Goal: Communication & Community: Answer question/provide support

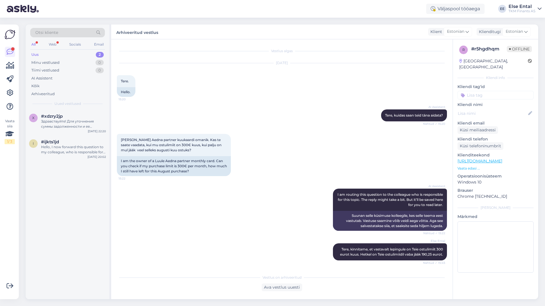
scroll to position [47, 0]
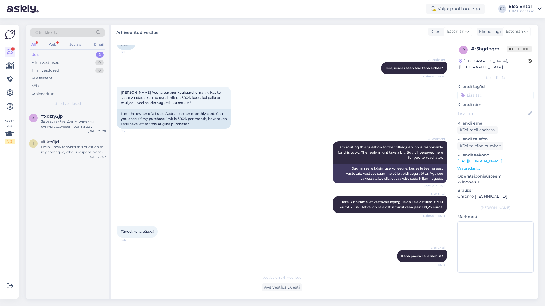
click at [75, 55] on div "Uus 2" at bounding box center [67, 55] width 75 height 8
click at [68, 140] on div "#ijkts1jd" at bounding box center [73, 141] width 65 height 5
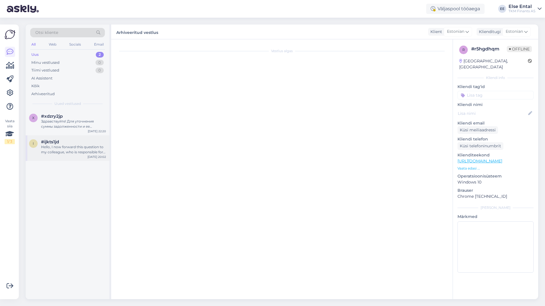
scroll to position [0, 0]
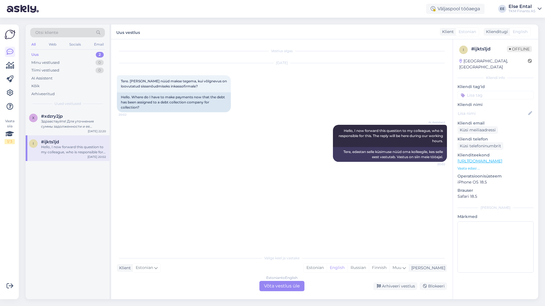
click at [271, 289] on div "Estonian to English Võta vestlus üle" at bounding box center [281, 286] width 45 height 10
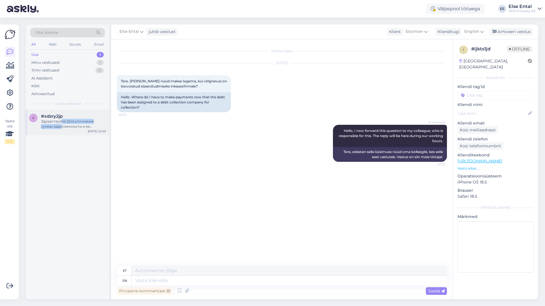
click at [61, 125] on div "Здравствуйте! Для уточнения суммы задолженности и ее истории, пожалуйста, отпра…" at bounding box center [73, 124] width 65 height 10
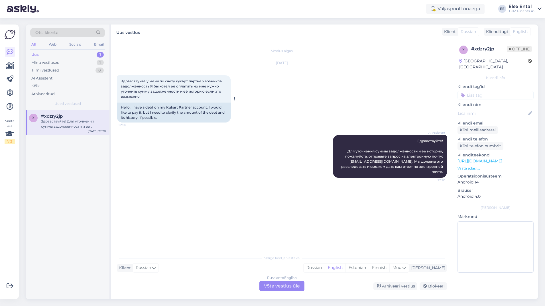
click at [165, 121] on div "Hello, I have a debt on my Kukart Partner account. I would like to pay it, but …" at bounding box center [174, 113] width 114 height 20
click at [283, 285] on div "Russian to English Võta vestlus üle" at bounding box center [281, 286] width 45 height 10
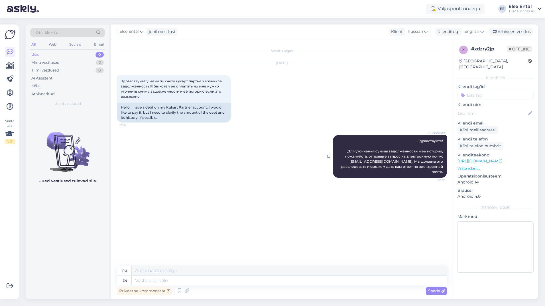
click at [360, 151] on span "Здравствуйте! Для уточнения суммы задолженности и ее истории, пожалуйста, отпра…" at bounding box center [392, 156] width 103 height 35
click at [513, 35] on div "Arhiveeri vestlus" at bounding box center [511, 32] width 44 height 8
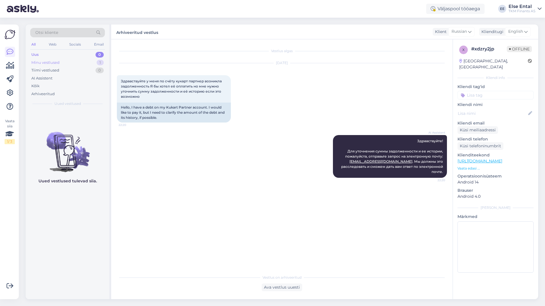
click at [66, 61] on div "Minu vestlused 1" at bounding box center [67, 63] width 75 height 8
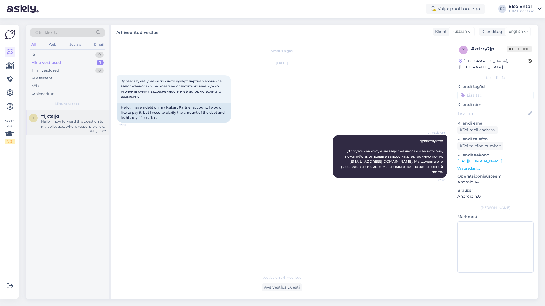
click at [60, 121] on div "Hello, I now forward this question to my colleague, who is responsible for this…" at bounding box center [73, 124] width 65 height 10
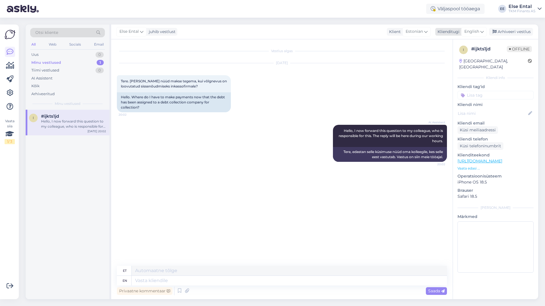
click at [471, 29] on span "English" at bounding box center [472, 32] width 15 height 6
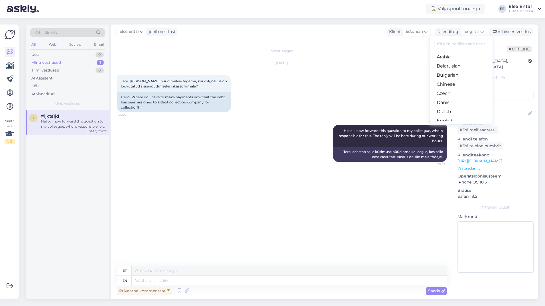
click at [454, 125] on link "Estonian" at bounding box center [461, 129] width 63 height 9
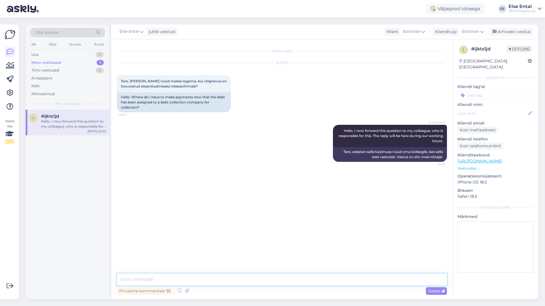
click at [225, 282] on textarea at bounding box center [282, 280] width 330 height 12
click at [221, 281] on textarea at bounding box center [282, 280] width 330 height 12
click at [211, 283] on textarea at bounding box center [282, 280] width 330 height 12
click at [297, 279] on textarea at bounding box center [282, 280] width 330 height 12
click at [151, 282] on textarea at bounding box center [282, 280] width 330 height 12
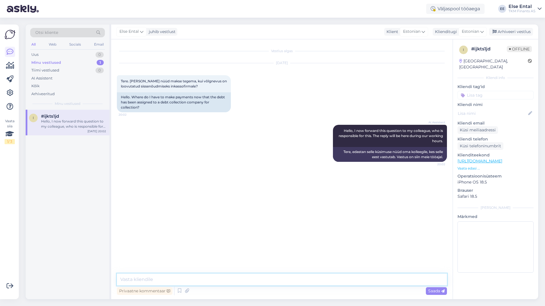
click at [176, 276] on textarea at bounding box center [282, 280] width 330 height 12
click at [303, 285] on textarea "Tere! Kuna Teie võlgnevus on loovutatud inkassofirmale, siis tuleb" at bounding box center [282, 280] width 330 height 12
click at [213, 280] on textarea "Tere! Kuna Teie võlgnevus on loovutatud inkassofirmale, siis tuleb" at bounding box center [282, 280] width 330 height 12
click at [197, 279] on textarea "Tere! Kuna Teie võlgnevus on loovutatud inkassofirmale, siis tuleb" at bounding box center [282, 280] width 330 height 12
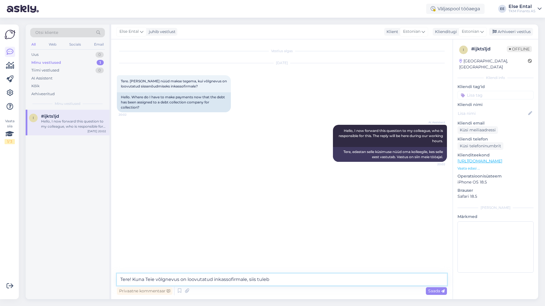
click at [212, 280] on textarea "Tere! Kuna Teie võlgnevus on loovutatud inkassofirmale, siis tuleb" at bounding box center [282, 280] width 330 height 12
click at [317, 281] on textarea "Tere! Kuna Teie võlgnevus on loovutatud menetlemiseks inkassofirmale, siis tuleb" at bounding box center [282, 280] width 330 height 12
click at [385, 281] on textarea "Tere! Kuna Teie võlgnevus on loovutatud menetlemiseks inkassofirmale, siis tule…" at bounding box center [282, 280] width 330 height 12
drag, startPoint x: 387, startPoint y: 281, endPoint x: 304, endPoint y: 280, distance: 82.4
click at [304, 280] on textarea "Tere! Kuna Teie võlgnevus on loovutatud menetlemiseks inkassofirmale, siis tule…" at bounding box center [282, 280] width 330 height 12
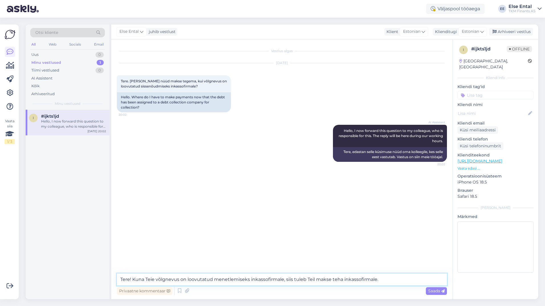
click at [331, 280] on textarea "Tere! Kuna Teie võlgnevus on loovutatud menetlemiseks inkassofirmale, siis tule…" at bounding box center [282, 280] width 330 height 12
click at [320, 280] on textarea "Tere! Kuna Teie võlgnevus on loovutatud menetlemiseks inkassofirmale, siis tule…" at bounding box center [282, 280] width 330 height 12
click at [393, 278] on textarea "Tere! Kuna Teie võlgnevus on loovutatud menetlemiseks inkassofirmale, siis tule…" at bounding box center [282, 280] width 330 height 12
click at [397, 281] on textarea "Tere! Kuna Teie võlgnevus on loovutatud menetlemiseks inkassofirmale, siis tule…" at bounding box center [282, 280] width 330 height 12
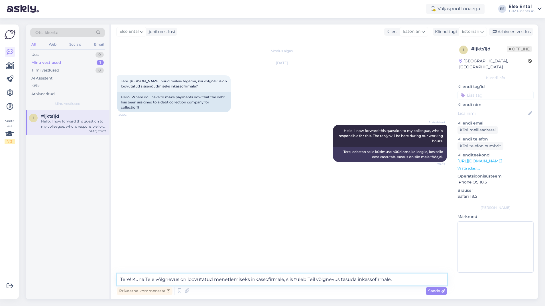
paste textarea "Inkassofirma kontaktandmed: E-mail: [EMAIL_ADDRESS][DOMAIN_NAME] Telefon: [PHON…"
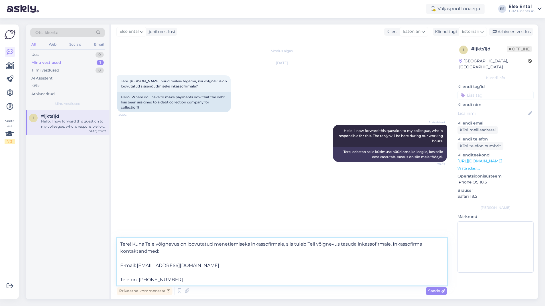
click at [164, 252] on textarea "Tere! Kuna Teie võlgnevus on loovutatud menetlemiseks inkassofirmale, siis tule…" at bounding box center [282, 261] width 330 height 47
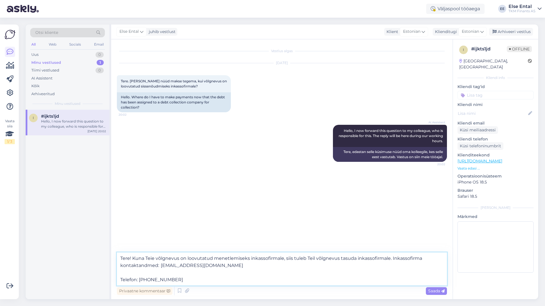
click at [224, 267] on textarea "Tere! Kuna Teie võlgnevus on loovutatud menetlemiseks inkassofirmale, siis tule…" at bounding box center [282, 269] width 330 height 33
click at [120, 281] on textarea "Tere! Kuna Teie võlgnevus on loovutatud menetlemiseks inkassofirmale, siis tule…" at bounding box center [282, 269] width 330 height 33
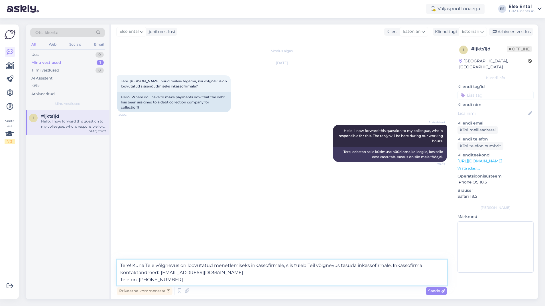
drag, startPoint x: 160, startPoint y: 273, endPoint x: 160, endPoint y: 284, distance: 11.1
click at [160, 274] on textarea "Tere! Kuna Teie võlgnevus on loovutatud menetlemiseks inkassofirmale, siis tule…" at bounding box center [282, 273] width 330 height 26
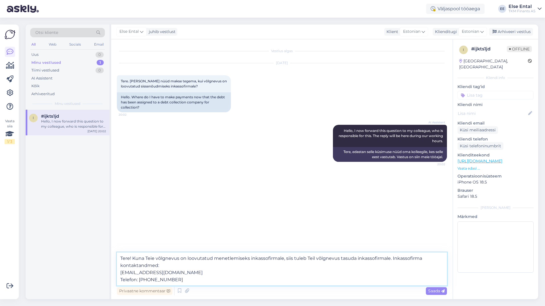
click at [208, 282] on textarea "Tere! Kuna Teie võlgnevus on loovutatud menetlemiseks inkassofirmale, siis tule…" at bounding box center [282, 269] width 330 height 33
type textarea "Tere! Kuna Teie võlgnevus on loovutatud menetlemiseks inkassofirmale, siis tule…"
click at [433, 293] on span "Saada" at bounding box center [436, 291] width 17 height 5
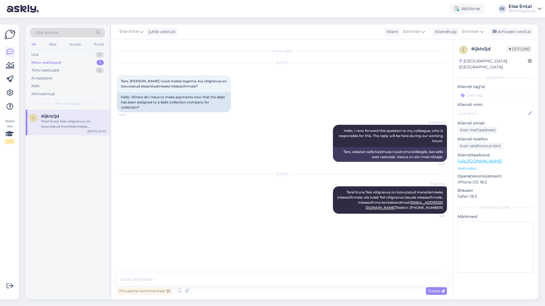
click at [282, 254] on div "Vestlus algas [DATE] Tere. [PERSON_NAME] nüüd makse tegema, kui võlgnevus on lo…" at bounding box center [284, 157] width 335 height 224
click at [216, 279] on textarea at bounding box center [282, 280] width 330 height 12
click at [509, 33] on div "Arhiveeri vestlus" at bounding box center [511, 32] width 44 height 8
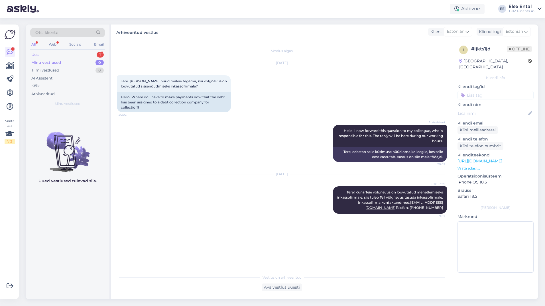
click at [64, 56] on div "Uus 1" at bounding box center [67, 55] width 75 height 8
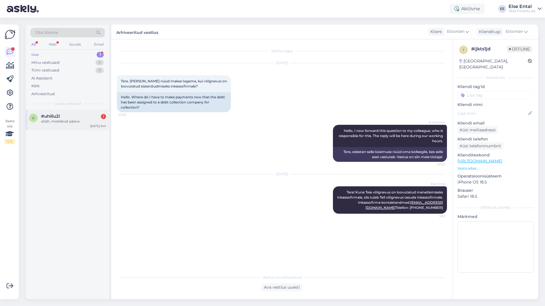
click at [58, 117] on span "#uhiliu2i" at bounding box center [50, 116] width 19 height 5
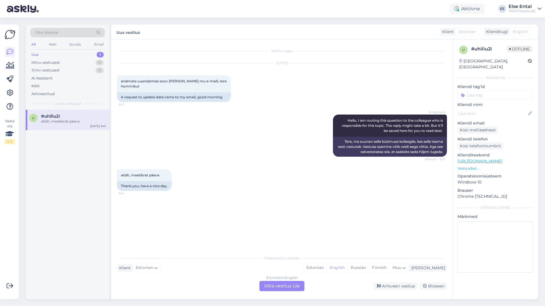
click at [284, 286] on div "Estonian to English Võta vestlus üle" at bounding box center [281, 286] width 45 height 10
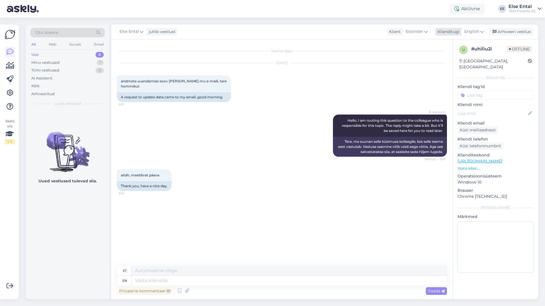
click at [472, 34] on span "English" at bounding box center [472, 32] width 15 height 6
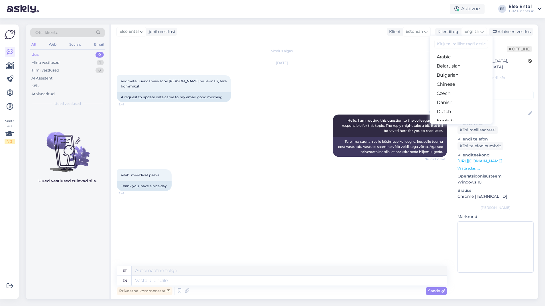
click at [448, 125] on link "Estonian" at bounding box center [461, 129] width 63 height 9
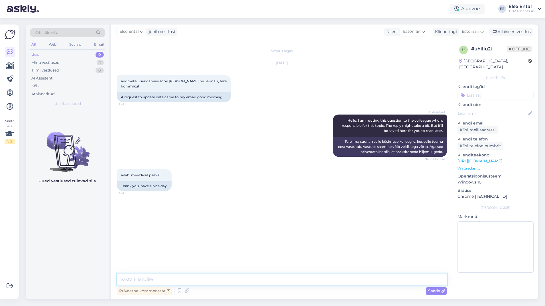
click at [186, 281] on textarea at bounding box center [282, 280] width 330 height 12
type textarea "Kena päeva!"
click at [439, 291] on span "Saada" at bounding box center [436, 291] width 17 height 5
click at [409, 208] on icon at bounding box center [408, 209] width 3 height 3
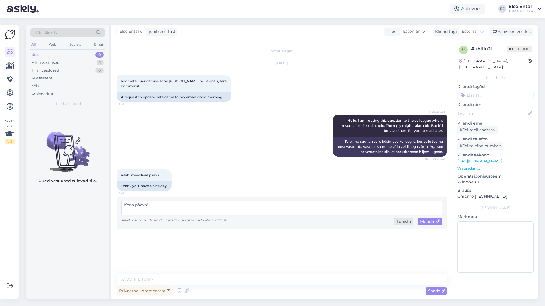
click at [400, 218] on div "Tühista" at bounding box center [403, 222] width 19 height 8
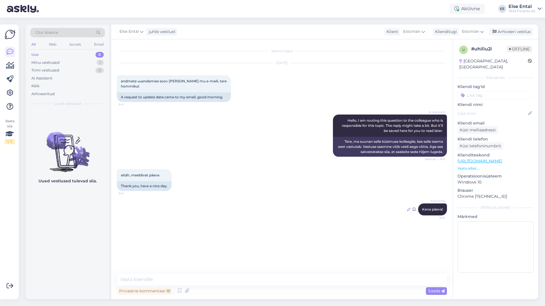
drag, startPoint x: 432, startPoint y: 203, endPoint x: 408, endPoint y: 205, distance: 23.8
click at [408, 208] on icon at bounding box center [408, 209] width 3 height 3
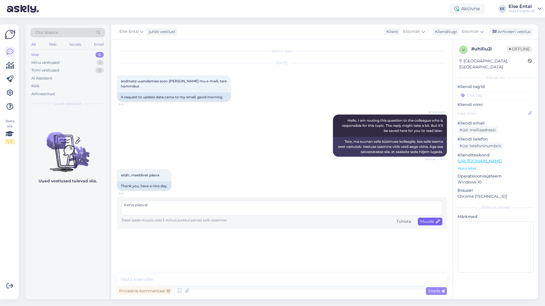
click at [422, 219] on span "Muuda" at bounding box center [430, 221] width 20 height 5
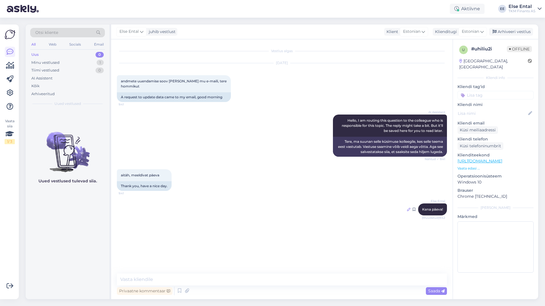
click at [410, 208] on icon at bounding box center [408, 209] width 3 height 3
click at [42, 93] on div "Arhiveeritud" at bounding box center [42, 94] width 23 height 6
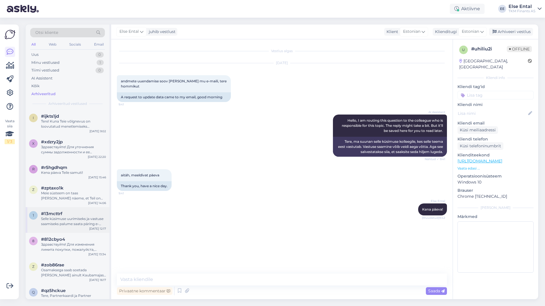
scroll to position [171, 0]
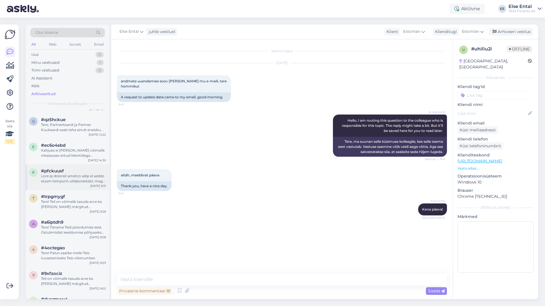
click at [78, 166] on div "p #pfckuusf [DATE] 9:31" at bounding box center [68, 178] width 84 height 26
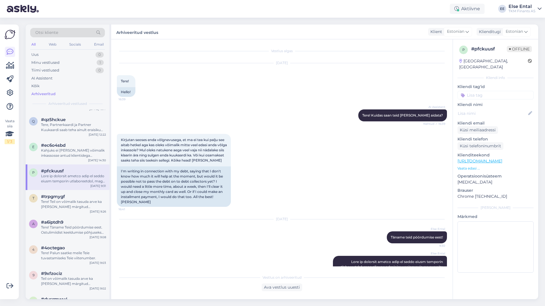
scroll to position [126, 0]
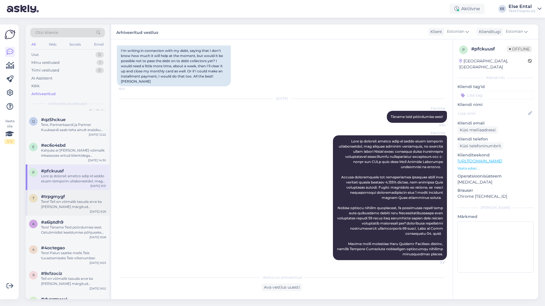
click at [61, 205] on div "Tere! Teil on võimalik tasuda arve ka [PERSON_NAME] märgitud maksetähtaega, aga…" at bounding box center [73, 204] width 65 height 10
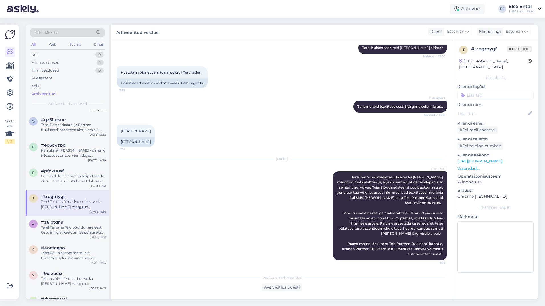
scroll to position [0, 0]
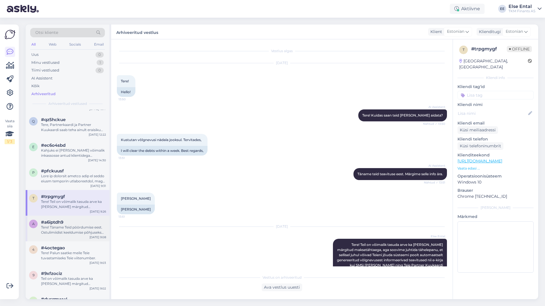
click at [55, 224] on span "#a6iptdh9" at bounding box center [52, 222] width 22 height 5
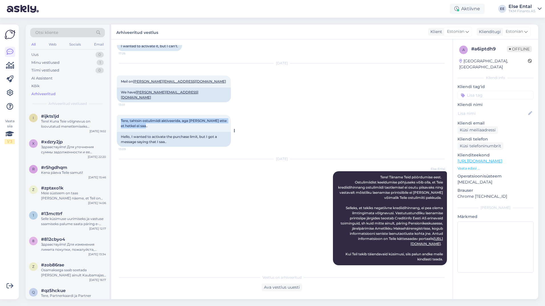
drag, startPoint x: 149, startPoint y: 119, endPoint x: 121, endPoint y: 117, distance: 28.0
click at [121, 117] on div "Tere, tahtsin ostulimiidi aktiveerida, aga [PERSON_NAME] ette et hetkel ei saa.…" at bounding box center [174, 123] width 114 height 17
copy span "Tere, tahtsin ostulimiidi aktiveerida, aga [PERSON_NAME] ette et hetkel ei saa.."
click at [54, 62] on div "Minu vestlused" at bounding box center [45, 63] width 28 height 6
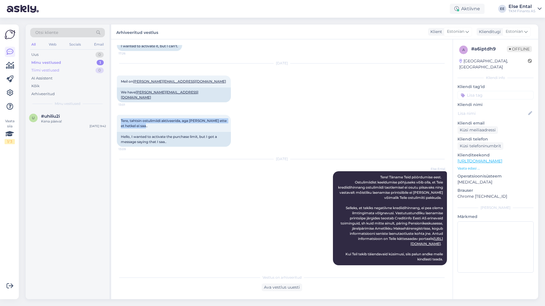
scroll to position [88, 0]
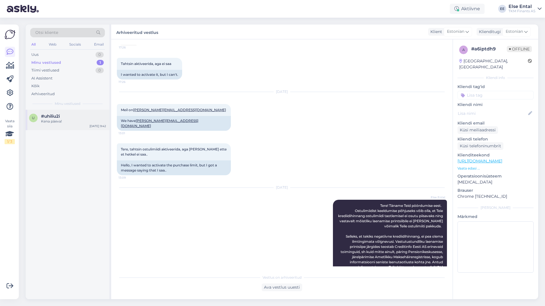
click at [52, 115] on span "#uhiliu2i" at bounding box center [50, 116] width 19 height 5
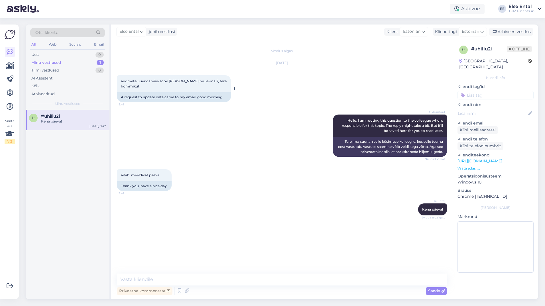
click at [180, 79] on div "andmete uuendamise soov [PERSON_NAME] mu e-maili, tere hommikut 9:41" at bounding box center [174, 83] width 114 height 17
drag, startPoint x: 154, startPoint y: 80, endPoint x: 125, endPoint y: 78, distance: 29.2
click at [153, 80] on span "andmete uuendamise soov [PERSON_NAME] mu e-maili, tere hommikut" at bounding box center [174, 83] width 107 height 9
drag, startPoint x: 121, startPoint y: 79, endPoint x: 223, endPoint y: 83, distance: 101.6
click at [223, 83] on div "andmete uuendamise soov [PERSON_NAME] mu e-maili, tere hommikut 9:41" at bounding box center [174, 83] width 114 height 17
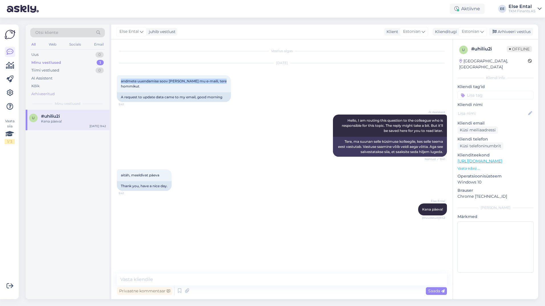
click at [37, 92] on div "Arhiveeritud" at bounding box center [42, 94] width 23 height 6
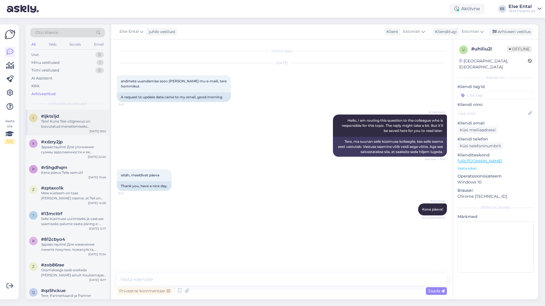
click at [61, 129] on div "Tere! Kuna Teie võlgnevus on loovutatud menetlemiseks inkassofirmale, siis tule…" at bounding box center [73, 124] width 65 height 10
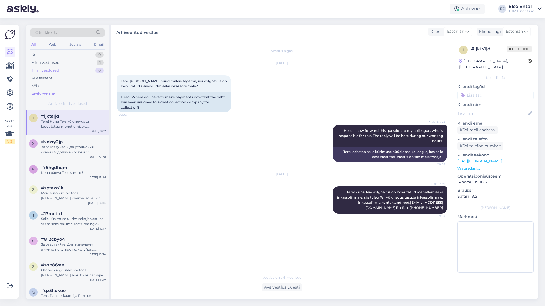
click at [37, 68] on div "Tiimi vestlused" at bounding box center [45, 71] width 28 height 6
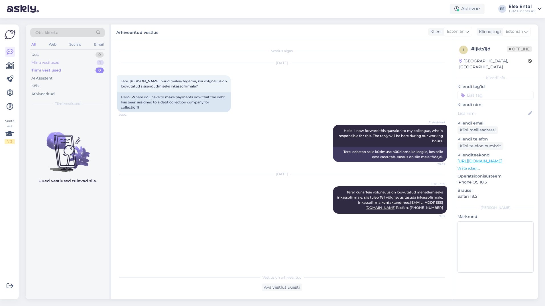
click at [38, 62] on div "Minu vestlused" at bounding box center [45, 63] width 28 height 6
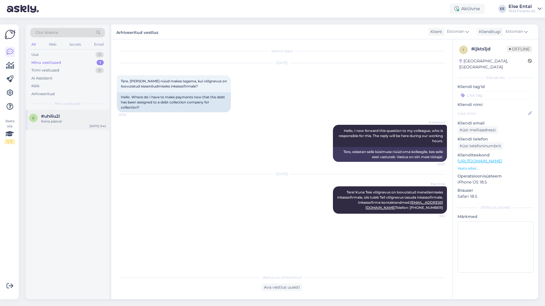
click at [46, 120] on div "Kena päeva!" at bounding box center [73, 121] width 65 height 5
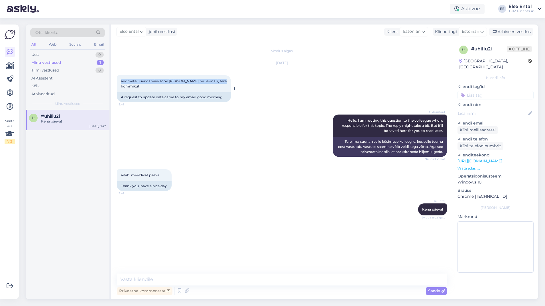
drag, startPoint x: 222, startPoint y: 83, endPoint x: 119, endPoint y: 85, distance: 102.7
click at [119, 85] on div "andmete uuendamise soov [PERSON_NAME] mu e-maili, tere hommikut 9:41" at bounding box center [174, 83] width 114 height 17
click at [268, 112] on div "AI Assistent Hello, I am routing this question to the colleague who is responsi…" at bounding box center [282, 135] width 330 height 55
click at [205, 280] on textarea at bounding box center [282, 280] width 330 height 12
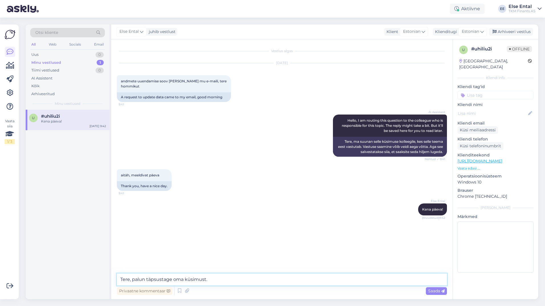
click at [212, 282] on textarea "Tere, palun täpsustage oma küsimust." at bounding box center [282, 280] width 330 height 12
click at [214, 280] on textarea "Tere, palun täpsustage oma küsimust." at bounding box center [282, 280] width 330 height 12
click at [214, 281] on textarea "Tere, palun täpsustage oma küsimust." at bounding box center [282, 280] width 330 height 12
click at [223, 282] on textarea "Tere, palun täpsustage oma küsimust." at bounding box center [282, 280] width 330 height 12
click at [228, 280] on textarea "Tere, palun täpsustage oma küsimust." at bounding box center [282, 280] width 330 height 12
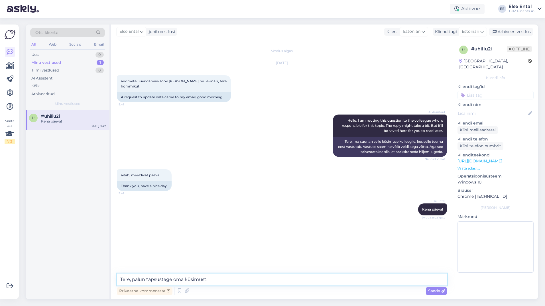
click at [228, 282] on textarea "Tere, palun täpsustage oma küsimust." at bounding box center [282, 280] width 330 height 12
click at [230, 282] on textarea "Tere, palun täpsustage oma küsimust." at bounding box center [282, 280] width 330 height 12
click at [222, 283] on textarea "Tere, palun täpsustage oma küsimust." at bounding box center [282, 280] width 330 height 12
click at [226, 281] on textarea "Tere, palun täpsustage oma küsimust." at bounding box center [282, 280] width 330 height 12
click at [224, 281] on textarea "Tere, palun täpsustage oma küsimust." at bounding box center [282, 280] width 330 height 12
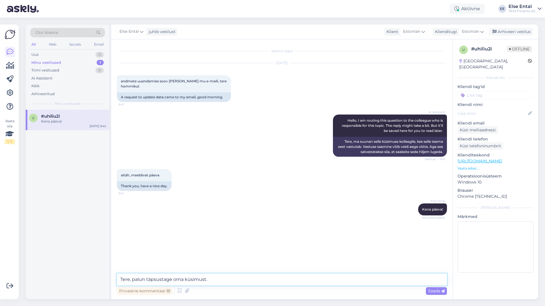
click at [224, 280] on textarea "Tere, palun täpsustage oma küsimust." at bounding box center [282, 280] width 330 height 12
click at [224, 279] on textarea "Tere, palun täpsustage oma küsimust." at bounding box center [282, 280] width 330 height 12
click at [247, 281] on textarea "Tere, palun täpsustage oma küsimust." at bounding box center [282, 280] width 330 height 12
drag, startPoint x: 247, startPoint y: 281, endPoint x: 132, endPoint y: 284, distance: 114.7
click at [132, 284] on textarea "Tere, palun täpsustage oma küsimust." at bounding box center [282, 280] width 330 height 12
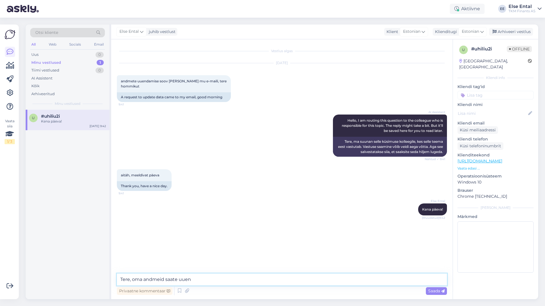
click at [267, 275] on textarea "Tere, oma andmeid saate uuen" at bounding box center [282, 280] width 330 height 12
type textarea "Tere, oma andmeid saate uuendada Partnerkaardi iseteeninduskeskkonnas."
click at [319, 281] on textarea "Tere, oma andmeid saate uuendada Partnerkaardi iseteeninduskeskkonnas." at bounding box center [282, 280] width 330 height 12
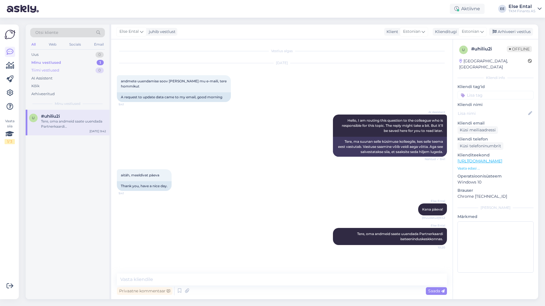
click at [49, 70] on div "Tiimi vestlused" at bounding box center [45, 71] width 28 height 6
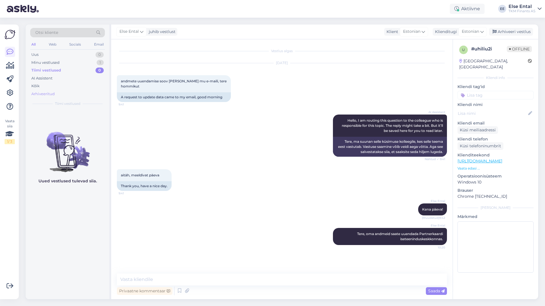
click at [39, 92] on div "Arhiveeritud" at bounding box center [42, 94] width 23 height 6
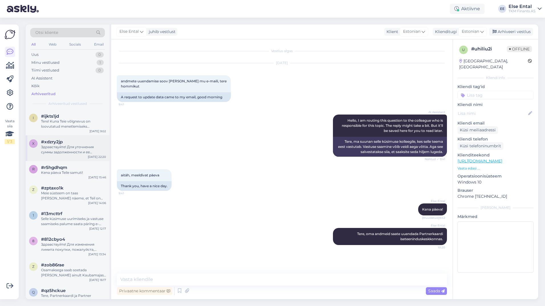
click at [48, 146] on div "Здравствуйте! Для уточнения суммы задолженности и ее истории, пожалуйста, отпра…" at bounding box center [73, 150] width 65 height 10
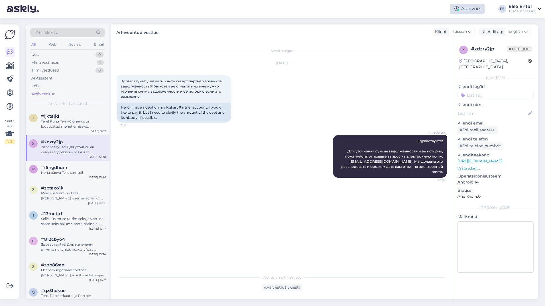
click at [461, 12] on div "Aktiivne" at bounding box center [467, 9] width 35 height 10
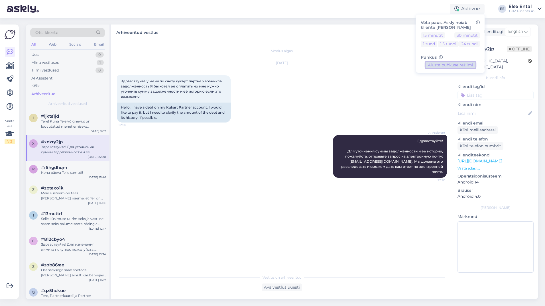
click at [451, 65] on button "Alusta puhkuse režiimi" at bounding box center [451, 65] width 50 height 6
click at [69, 63] on div "Minu vestlused 1" at bounding box center [67, 63] width 75 height 8
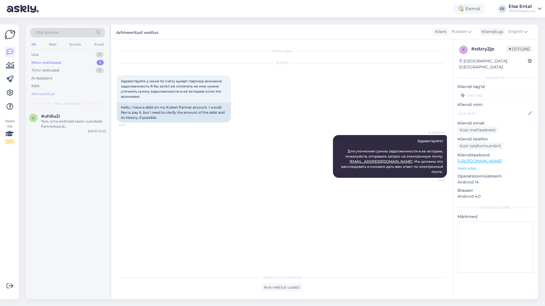
click at [46, 91] on div "Arhiveeritud" at bounding box center [42, 94] width 23 height 6
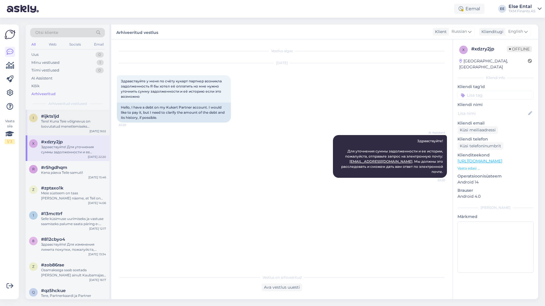
click at [56, 126] on div "Tere! Kuna Teie võlgnevus on loovutatud menetlemiseks inkassofirmale, siis tule…" at bounding box center [73, 124] width 65 height 10
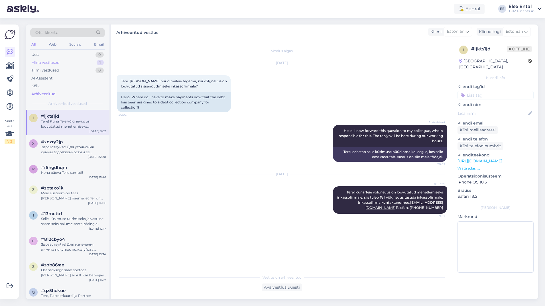
click at [56, 64] on div "Minu vestlused" at bounding box center [45, 63] width 28 height 6
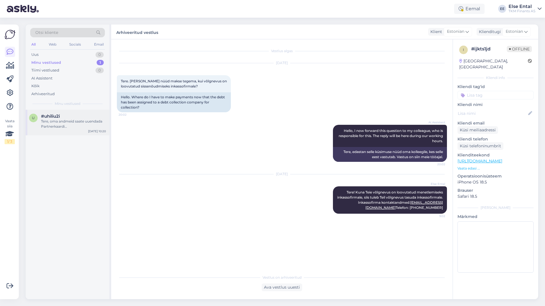
click at [55, 119] on div "Tere, oma andmeid saate uuendada Partnerkaardi iseteeninduskeskkonnas." at bounding box center [73, 124] width 65 height 10
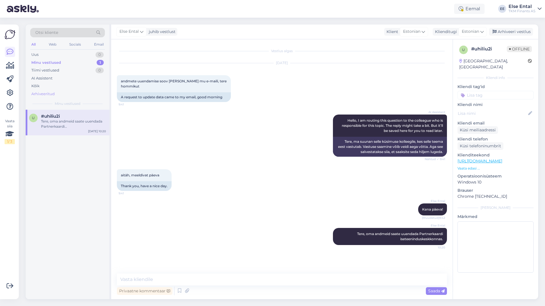
click at [48, 96] on div "Arhiveeritud" at bounding box center [42, 94] width 23 height 6
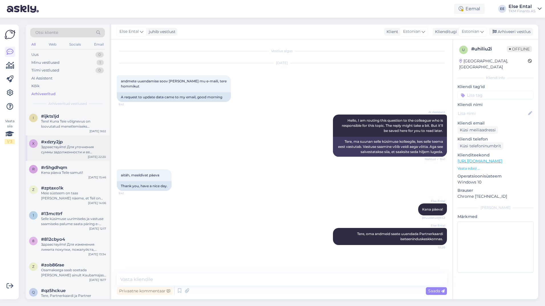
click at [48, 144] on span "#xdzry2jp" at bounding box center [52, 141] width 22 height 5
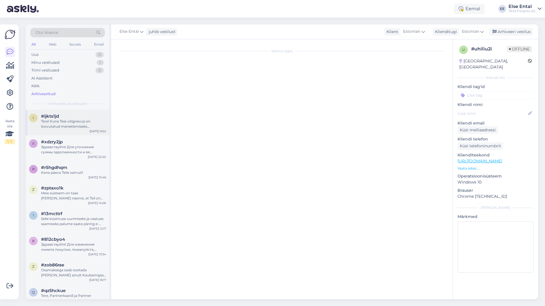
click at [58, 128] on div "Tere! Kuna Teie võlgnevus on loovutatud menetlemiseks inkassofirmale, siis tule…" at bounding box center [73, 124] width 65 height 10
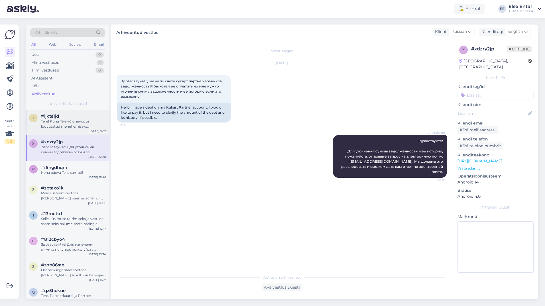
click at [65, 123] on div "Tere! Kuna Teie võlgnevus on loovutatud menetlemiseks inkassofirmale, siis tule…" at bounding box center [73, 124] width 65 height 10
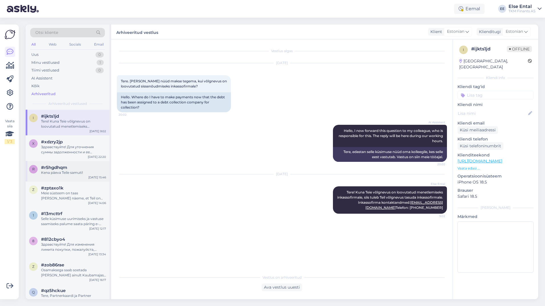
click at [59, 169] on span "#r5hgdhqm" at bounding box center [54, 167] width 26 height 5
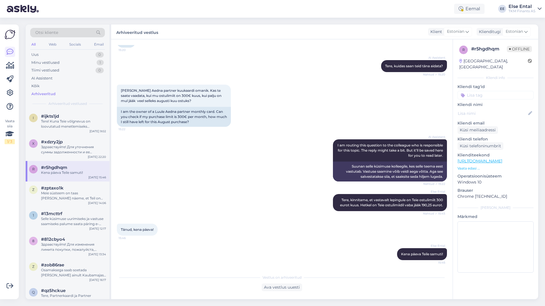
scroll to position [29, 0]
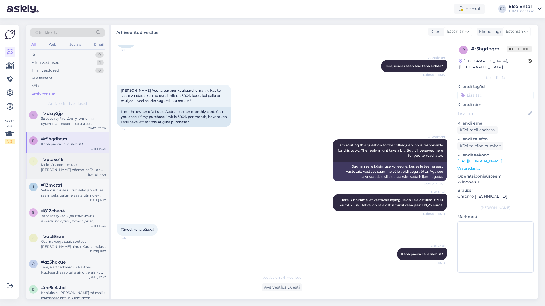
click at [70, 171] on div "Meie süsteem on taas [PERSON_NAME] näeme, et Teil on lepingute sõlmimine juba õ…" at bounding box center [73, 167] width 65 height 10
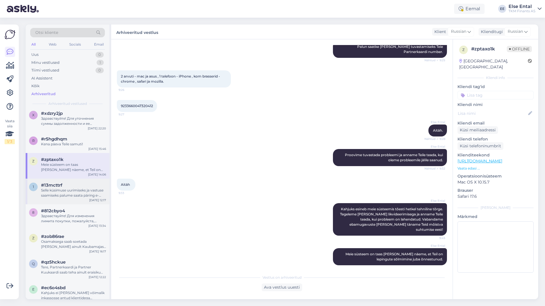
scroll to position [143, 0]
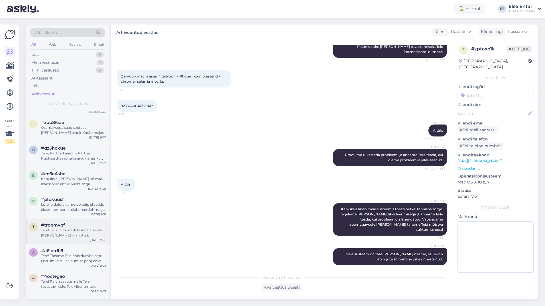
click at [70, 234] on div "Tere! Teil on võimalik tasuda arve ka [PERSON_NAME] märgitud maksetähtaega, aga…" at bounding box center [73, 233] width 65 height 10
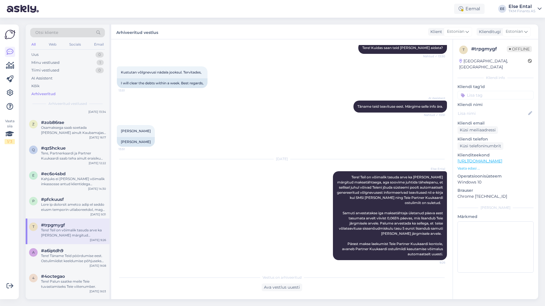
scroll to position [0, 0]
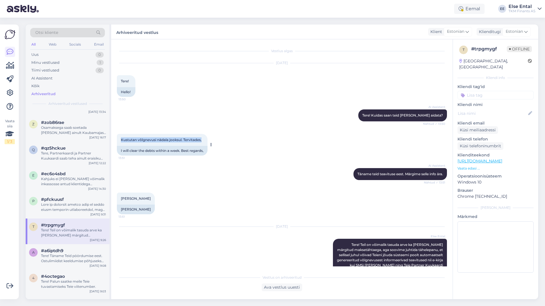
drag, startPoint x: 203, startPoint y: 140, endPoint x: 120, endPoint y: 141, distance: 83.6
click at [120, 141] on div "Kustutan võlgnevusi nädala jooksul. Tervitades, 13:51" at bounding box center [162, 140] width 91 height 12
copy span "Kustutan võlgnevusi nädala jooksul. Tervitades,"
click at [48, 255] on div "Tere! Täname Teid pöördumise eest. Ostulimiidist keeldumise põhjuseks võib olla…" at bounding box center [73, 259] width 65 height 10
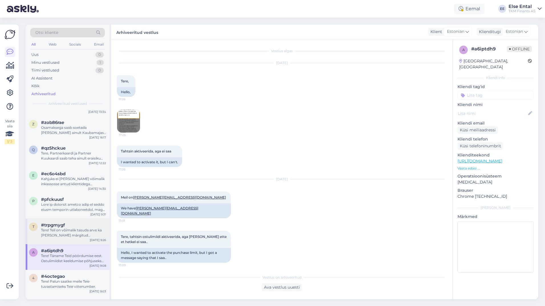
scroll to position [228, 0]
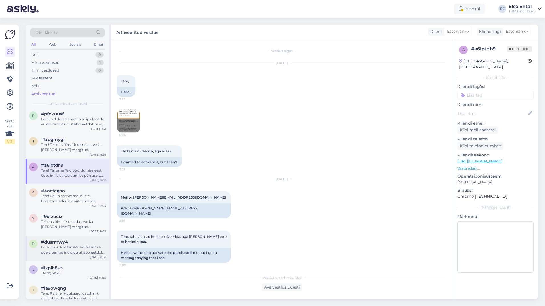
click at [73, 249] on div at bounding box center [73, 250] width 65 height 10
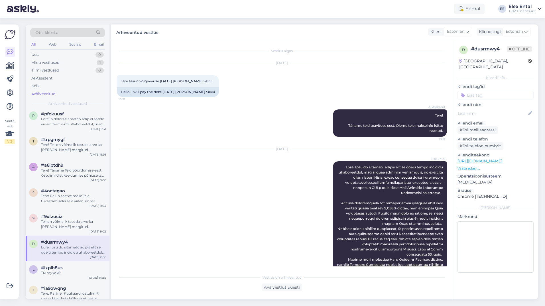
scroll to position [314, 0]
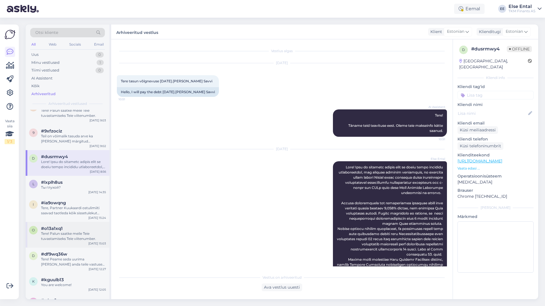
click at [63, 236] on div "Tere! Palun saatke meile Teie tuvastamiseks Teie viitenumber." at bounding box center [73, 236] width 65 height 10
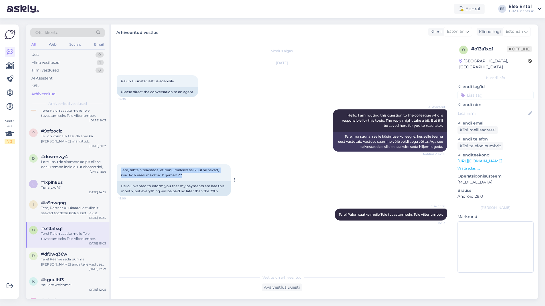
drag, startPoint x: 185, startPoint y: 177, endPoint x: 121, endPoint y: 172, distance: 64.1
click at [121, 172] on div "Tere, tahtsin teavitada, et minu maksed sel kuul hilinevad, kuid kõik saab maks…" at bounding box center [174, 172] width 114 height 17
copy span "Tere, tahtsin teavitada, et minu maksed sel kuul hilinevad, kuid kõik saab maks…"
drag, startPoint x: 236, startPoint y: 241, endPoint x: 236, endPoint y: 233, distance: 8.6
click at [236, 242] on div "Vestlus algas [DATE] Palun suunata vestlus agendile 14:59 Please direct the con…" at bounding box center [284, 156] width 335 height 222
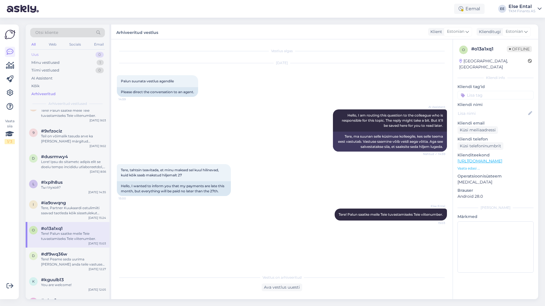
click at [51, 54] on div "Uus 0" at bounding box center [67, 55] width 75 height 8
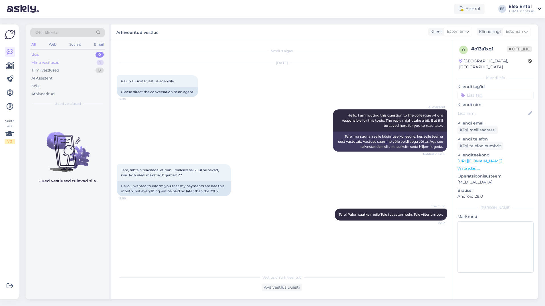
click at [49, 62] on div "Minu vestlused" at bounding box center [45, 63] width 28 height 6
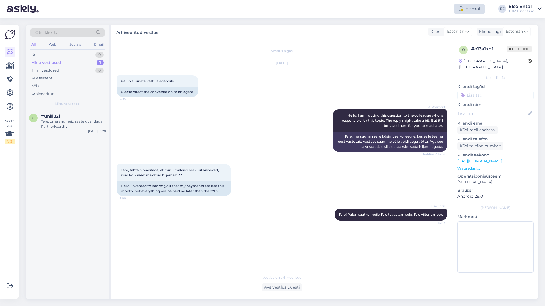
click at [460, 9] on icon at bounding box center [461, 9] width 5 height 5
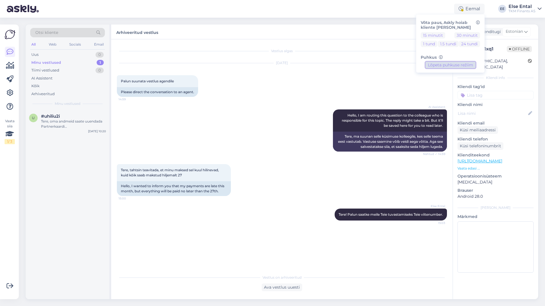
click at [436, 63] on button "Lõpeta puhkuse režiim" at bounding box center [451, 65] width 50 height 6
click at [314, 90] on div "[DATE] Palun suunata vestlus agendile 14:59 Please direct the conversation to a…" at bounding box center [282, 80] width 330 height 46
click at [55, 125] on div "Tere, oma andmeid saate uuendada Partnerkaardi iseteeninduskeskkonnas." at bounding box center [73, 124] width 65 height 10
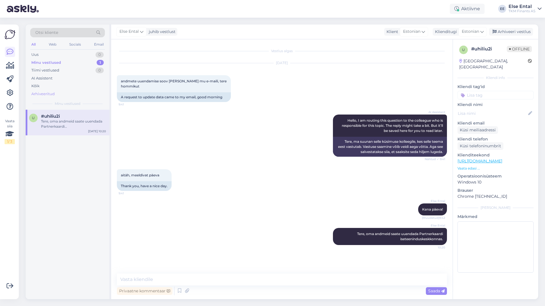
click at [55, 94] on div "Arhiveeritud" at bounding box center [67, 94] width 75 height 8
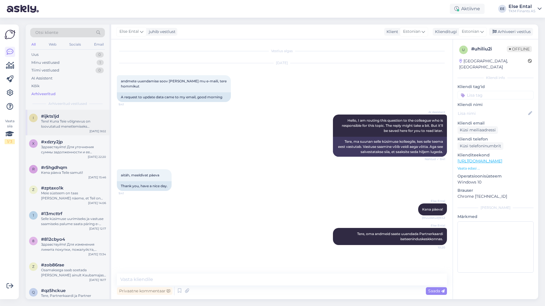
click at [55, 122] on div "Tere! Kuna Teie võlgnevus on loovutatud menetlemiseks inkassofirmale, siis tule…" at bounding box center [73, 124] width 65 height 10
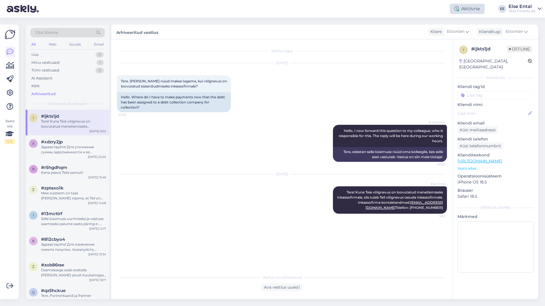
click at [463, 9] on div "Aktiivne" at bounding box center [467, 9] width 35 height 10
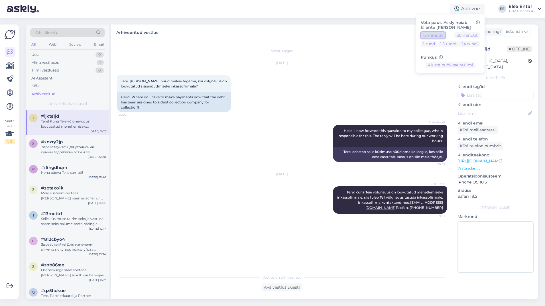
click at [435, 36] on button "15 minutit" at bounding box center [433, 35] width 25 height 6
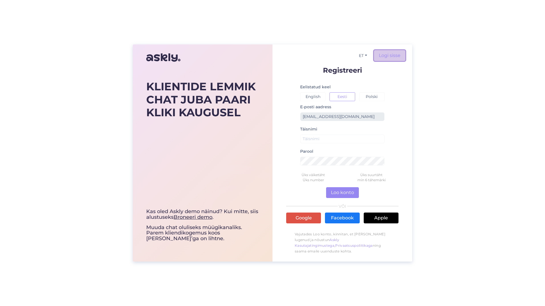
click at [390, 54] on link "Logi sisse" at bounding box center [389, 55] width 31 height 11
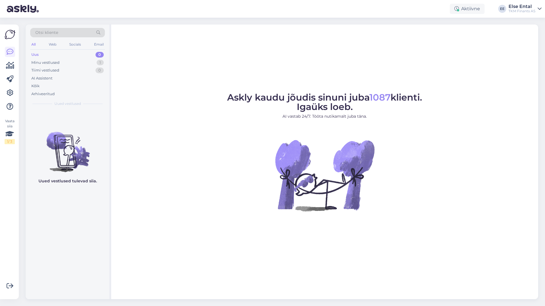
click at [51, 236] on div "Uued vestlused tulevad siia." at bounding box center [68, 205] width 84 height 190
click at [38, 62] on div "Minu vestlused" at bounding box center [45, 63] width 28 height 6
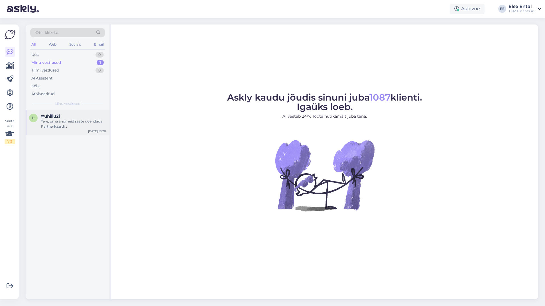
click at [58, 125] on div "Tere, oma andmeid saate uuendada Partnerkaardi iseteeninduskeskkonnas." at bounding box center [73, 124] width 65 height 10
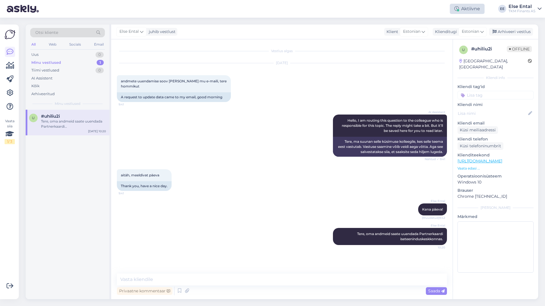
click at [457, 7] on icon at bounding box center [457, 9] width 5 height 5
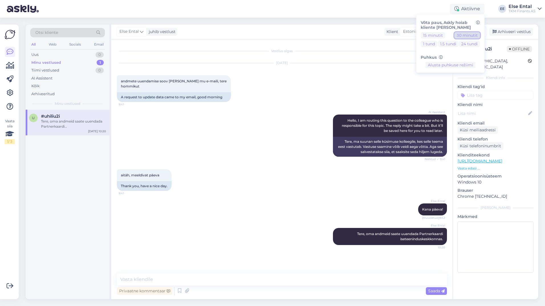
click at [458, 36] on button "30 minutit" at bounding box center [468, 35] width 26 height 6
click at [321, 93] on div "Aug 26 2025 andmete uuendamise soov tuli mu e-maili, tere hommikut 9:41 A reque…" at bounding box center [282, 82] width 330 height 51
click at [44, 94] on div "Arhiveeritud" at bounding box center [42, 94] width 23 height 6
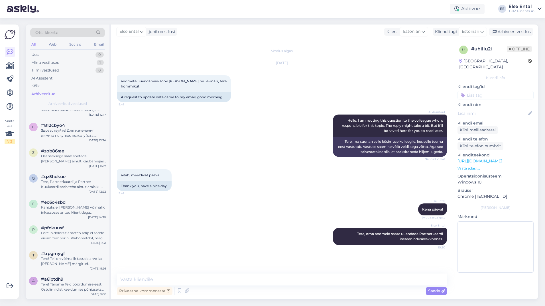
scroll to position [314, 0]
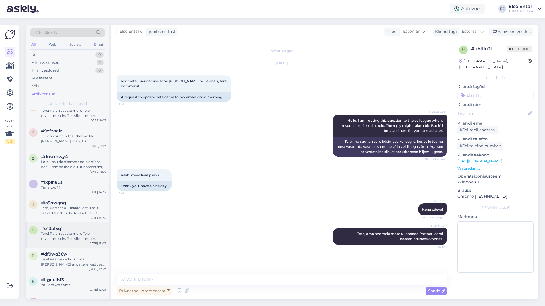
click at [57, 234] on div "Tere! Palun saatke meile Teie tuvastamiseks Teie viitenumber." at bounding box center [73, 236] width 65 height 10
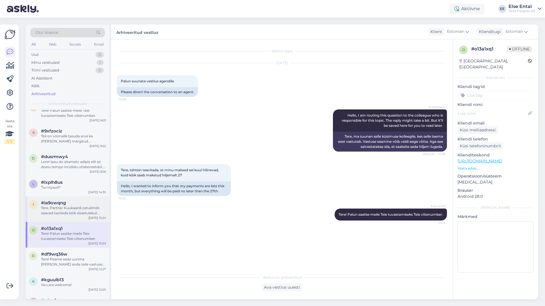
click at [64, 205] on span "#ia9owqng" at bounding box center [53, 202] width 25 height 5
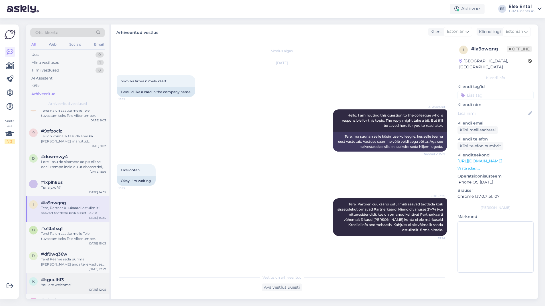
scroll to position [371, 0]
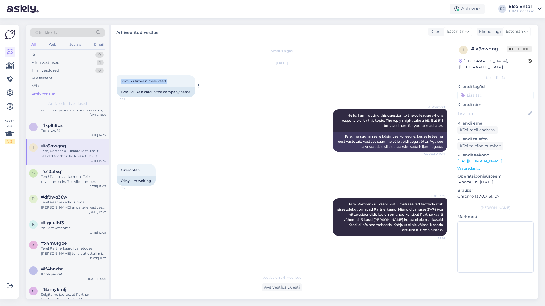
drag, startPoint x: 161, startPoint y: 82, endPoint x: 118, endPoint y: 77, distance: 43.1
click at [118, 77] on div "Sooviks firma nimele kaarti 15:21" at bounding box center [156, 81] width 78 height 12
copy span "Sooviks firma nimele kaarti"
click at [55, 181] on div "Tere! Palun saatke meile Teie tuvastamiseks Teie viitenumber." at bounding box center [73, 179] width 65 height 10
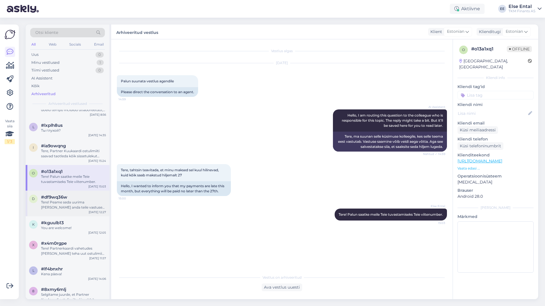
click at [61, 210] on div "Tere! Peame seda uurima [PERSON_NAME] anda teile vastuse emaili [PERSON_NAME]. …" at bounding box center [73, 205] width 65 height 10
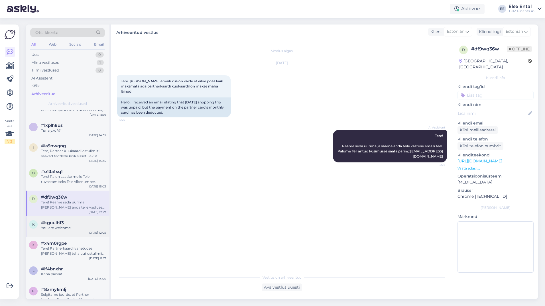
click at [62, 231] on div "k #kguulb13 You are welcome! Aug 18 12:05" at bounding box center [68, 226] width 84 height 21
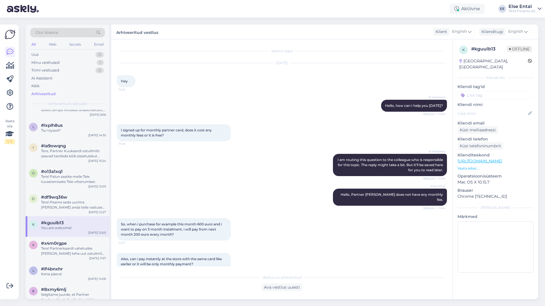
scroll to position [297, 0]
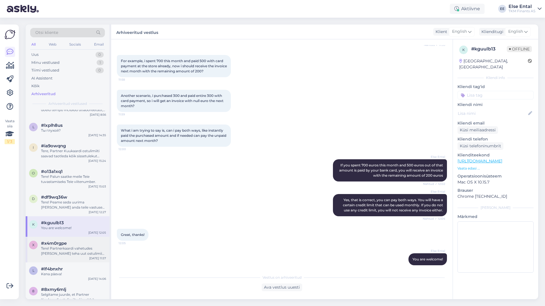
click at [71, 248] on div "Tere! Partnerkaardi vahetudes [PERSON_NAME] teha uut ostulimiidi lepingut, keht…" at bounding box center [73, 251] width 65 height 10
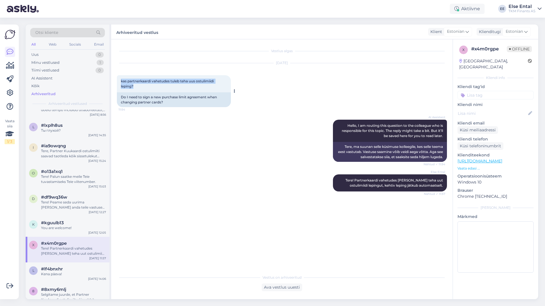
drag, startPoint x: 139, startPoint y: 89, endPoint x: 120, endPoint y: 82, distance: 20.5
click at [120, 82] on div "kas partnerkaardi vahetudes tuleb teha uus ostulimiidi leping? 11:54" at bounding box center [174, 83] width 114 height 17
copy span "kas partnerkaardi vahetudes tuleb teha uus ostulimiidi leping?"
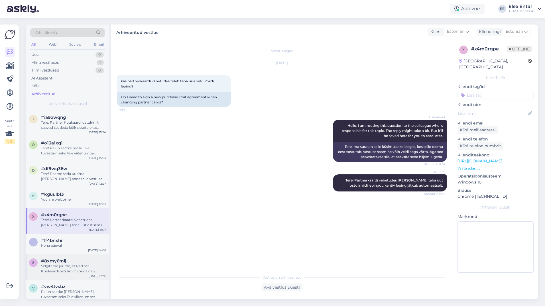
click at [56, 268] on div "Selgitame juurde, et Partner Kuukaardi ostulimiit võimaldab kliendil soetada [P…" at bounding box center [73, 269] width 65 height 10
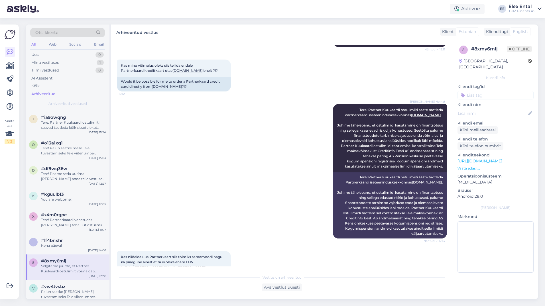
scroll to position [456, 0]
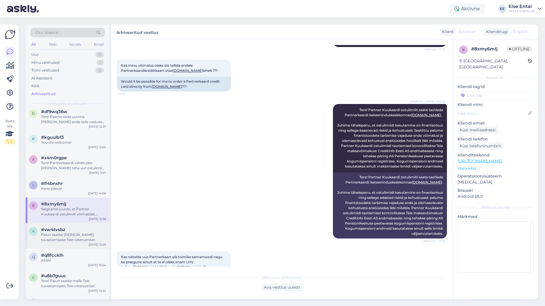
click at [64, 230] on span "#vw4tvsbz" at bounding box center [53, 229] width 24 height 5
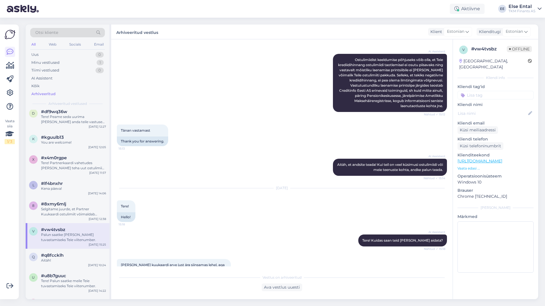
scroll to position [242, 0]
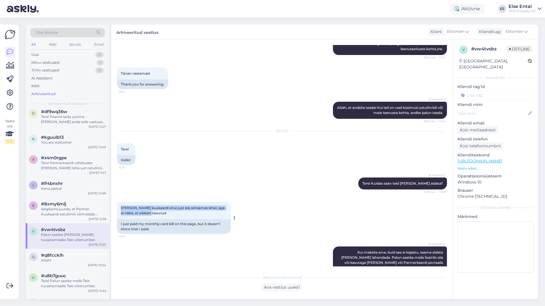
drag, startPoint x: 157, startPoint y: 215, endPoint x: 120, endPoint y: 209, distance: 37.3
click at [120, 209] on div "Maksin kuukaardi arve just ära siinsamas lehel, aga ei näita, et oleksin tasunu…" at bounding box center [174, 210] width 114 height 17
copy span "Maksin kuukaardi arve just ära siinsamas lehel, aga ei näita, et oleksin tasunud"
